Goal: Find contact information: Find contact information

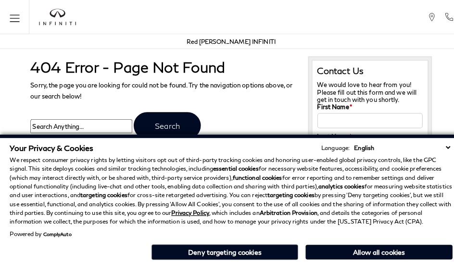
click at [312, 64] on h3 "Contact Us" at bounding box center [363, 69] width 103 height 11
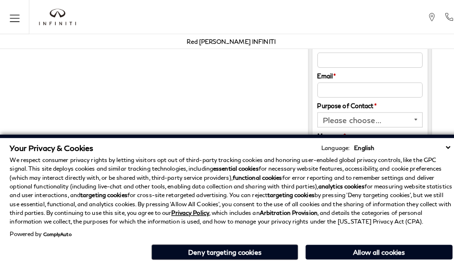
scroll to position [400, 0]
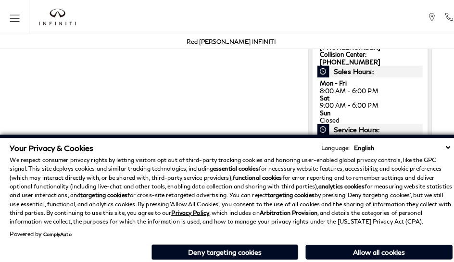
click link "Call sales Phone Number [PHONE_NUMBER]" at bounding box center [0, 0] width 0 height 0
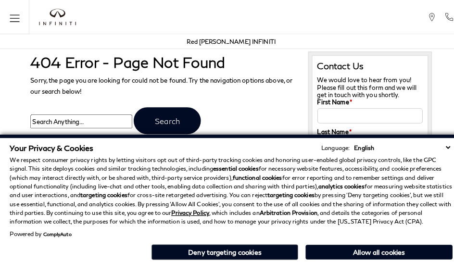
scroll to position [7, 0]
